Goal: Task Accomplishment & Management: Manage account settings

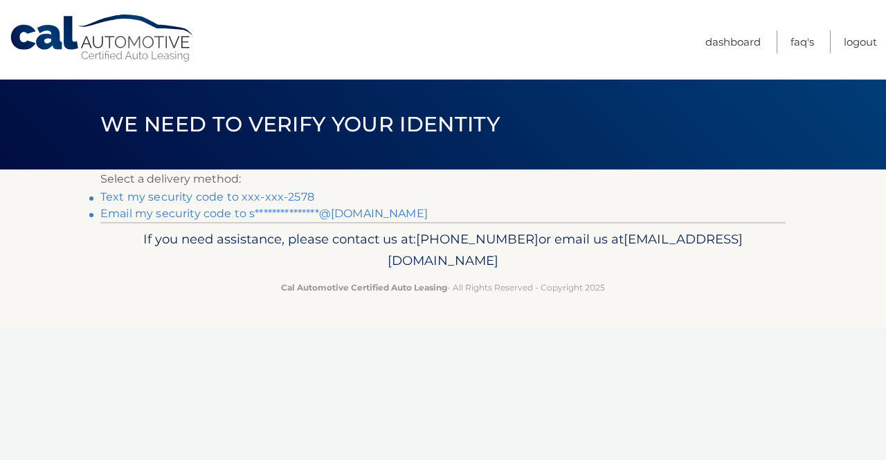
click at [304, 197] on link "Text my security code to xxx-xxx-2578" at bounding box center [207, 196] width 214 height 13
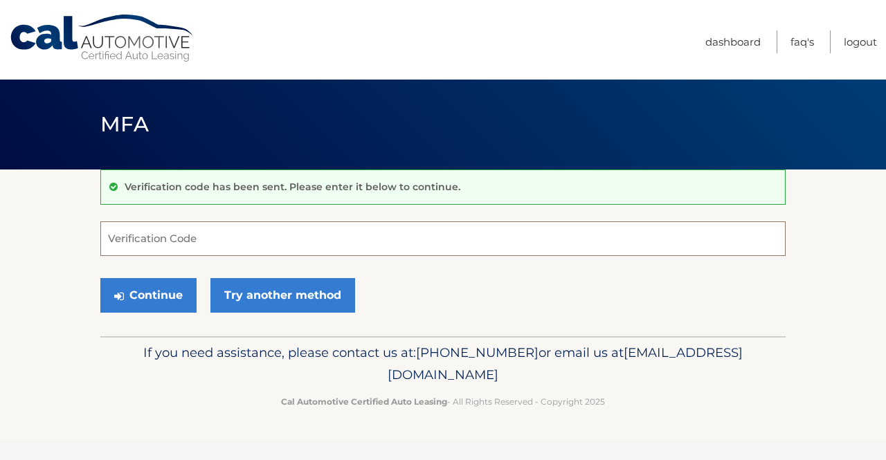
click at [152, 237] on input "Verification Code" at bounding box center [442, 239] width 685 height 35
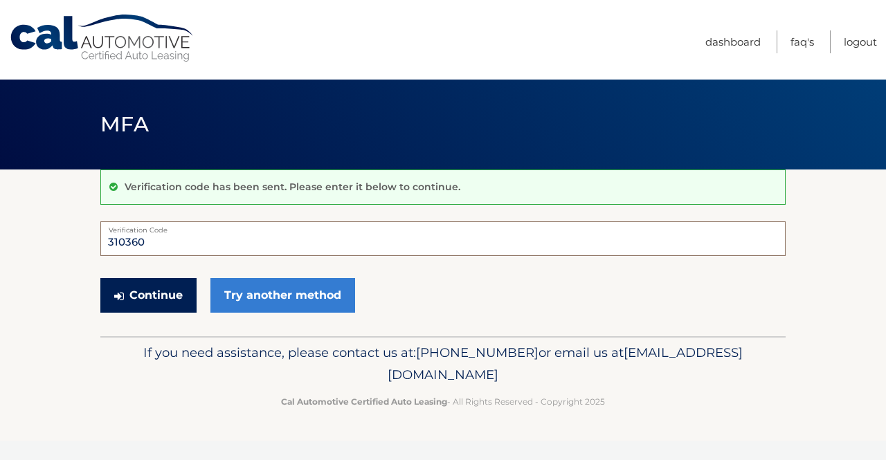
type input "310360"
click at [141, 291] on button "Continue" at bounding box center [148, 295] width 96 height 35
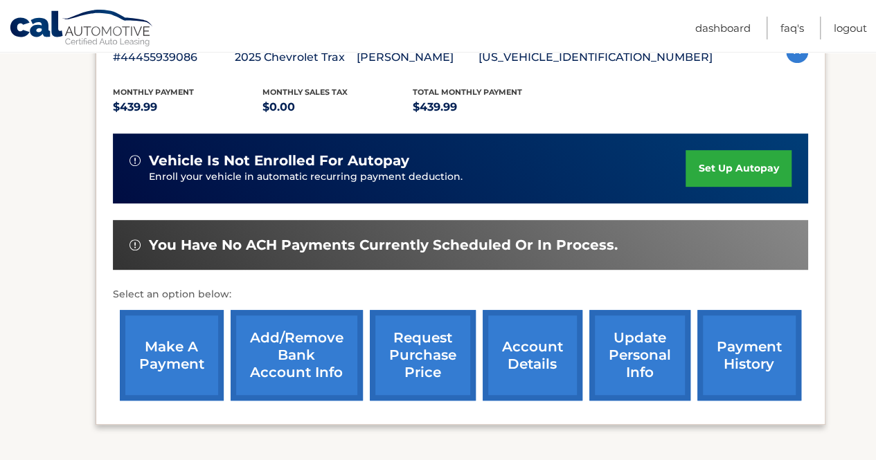
scroll to position [269, 0]
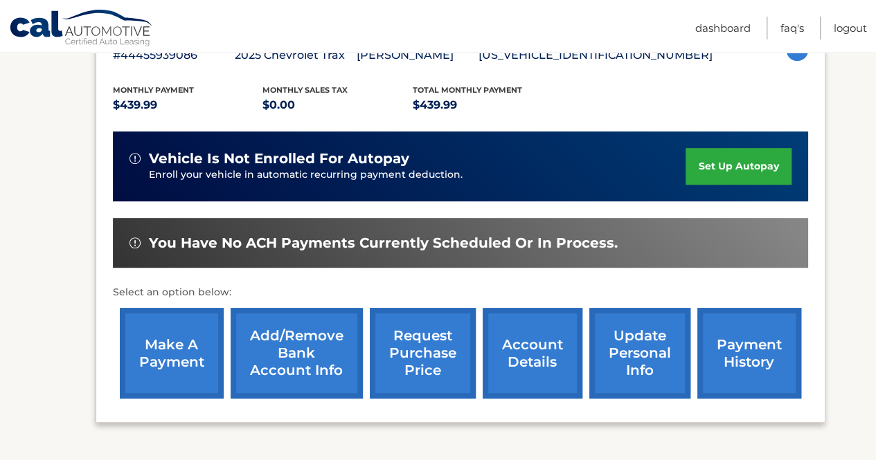
click at [179, 357] on link "make a payment" at bounding box center [172, 353] width 104 height 91
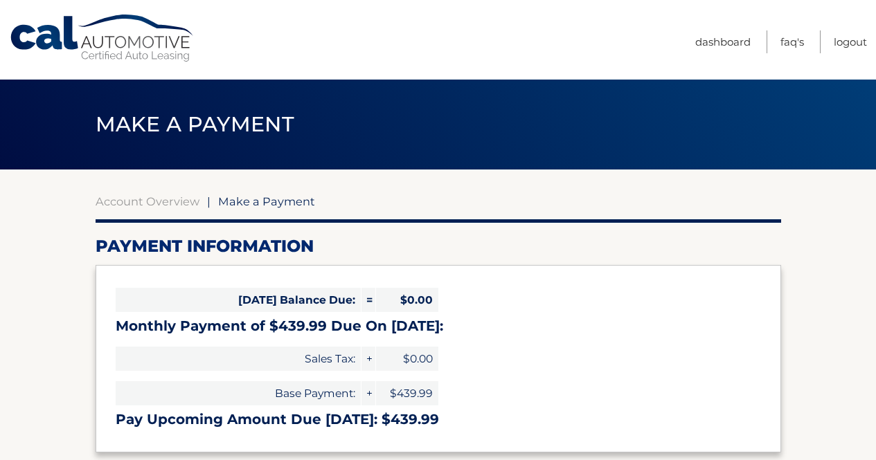
select select "ZTNlZTgzMTctZTQ1My00ZDIzLWI3ZTYtNzM1NjViNjJkYzU3"
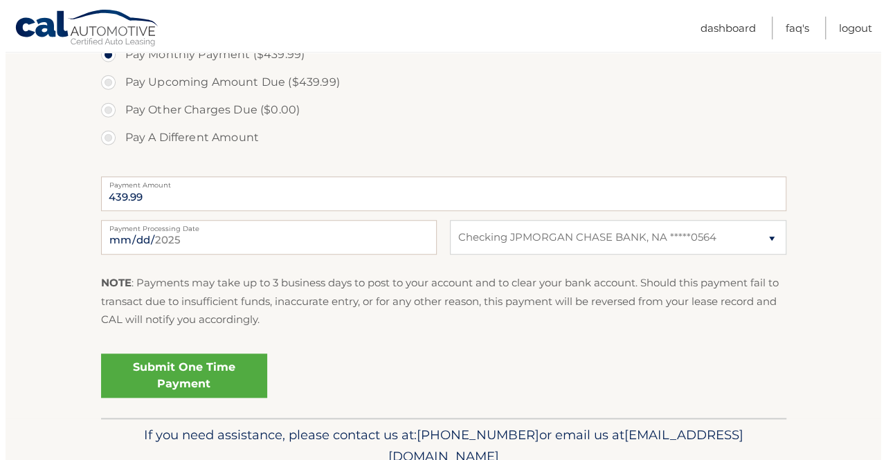
scroll to position [467, 0]
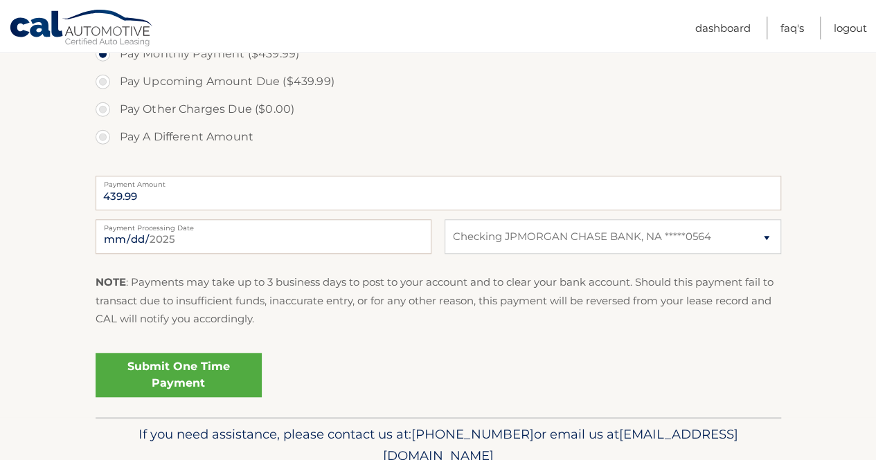
click at [201, 364] on link "Submit One Time Payment" at bounding box center [179, 375] width 166 height 44
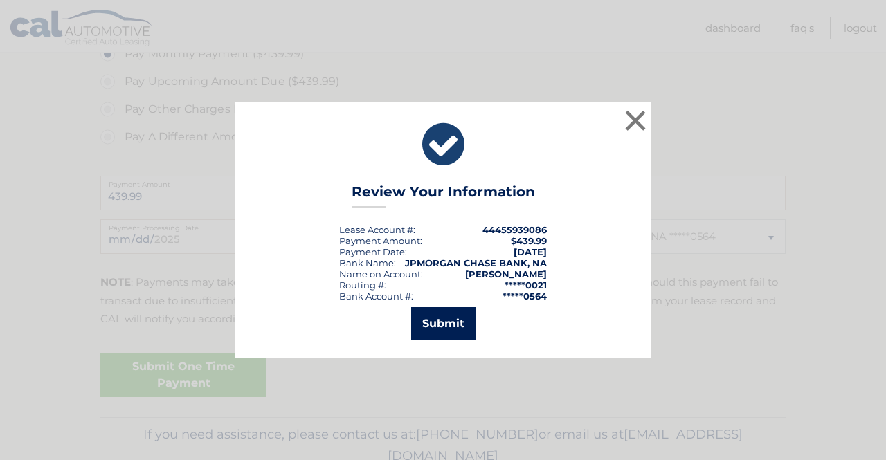
click at [434, 323] on button "Submit" at bounding box center [443, 323] width 64 height 33
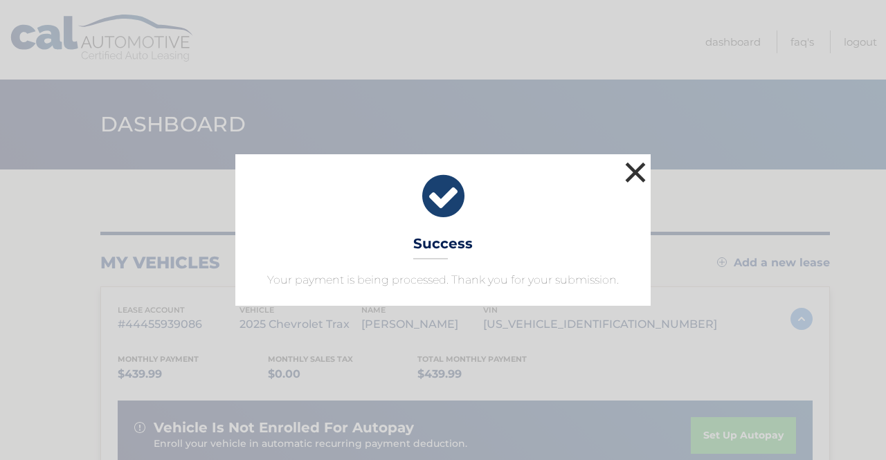
click at [636, 177] on button "×" at bounding box center [636, 173] width 28 height 28
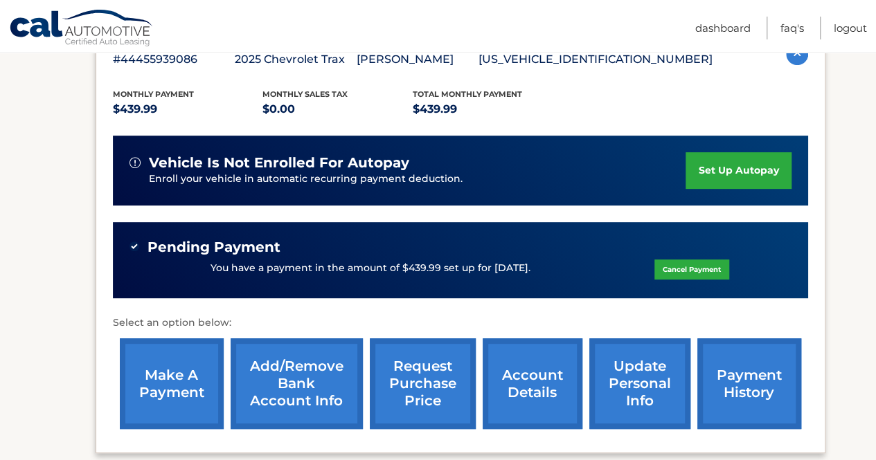
scroll to position [284, 0]
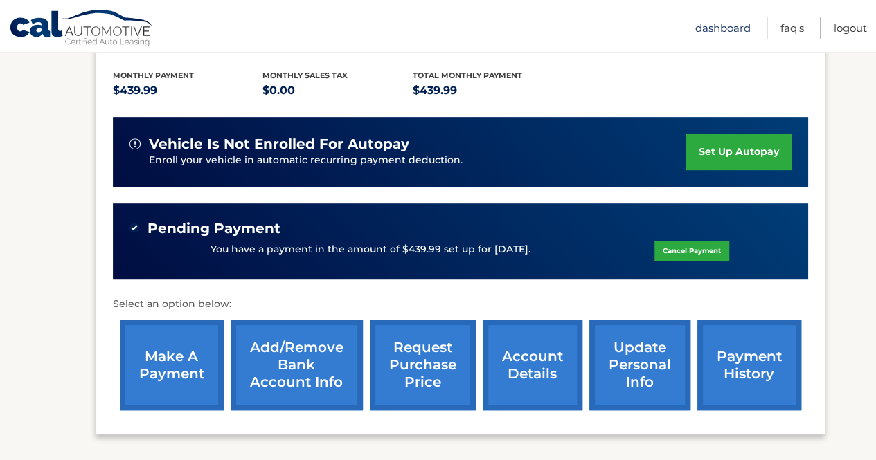
click at [729, 26] on link "Dashboard" at bounding box center [722, 28] width 55 height 23
click at [851, 26] on link "Logout" at bounding box center [850, 28] width 33 height 23
